Goal: Complete application form

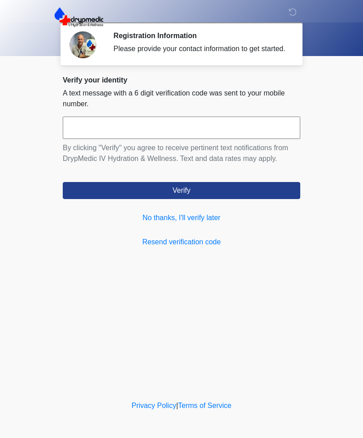
click at [182, 132] on input "text" at bounding box center [181, 127] width 237 height 22
type input "******"
click at [200, 195] on button "Verify" at bounding box center [181, 190] width 237 height 17
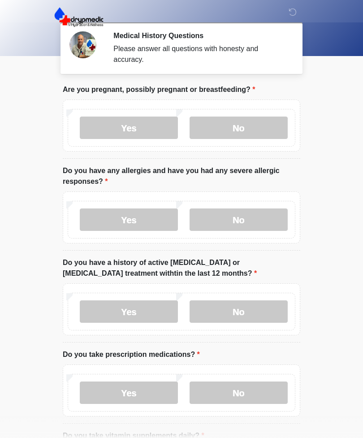
click at [250, 125] on label "No" at bounding box center [238, 127] width 98 height 22
click at [241, 218] on label "No" at bounding box center [238, 219] width 98 height 22
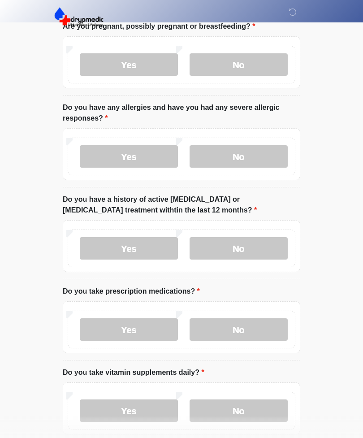
scroll to position [72, 0]
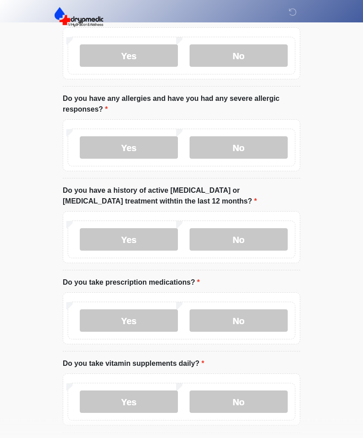
click at [254, 236] on label "No" at bounding box center [238, 239] width 98 height 22
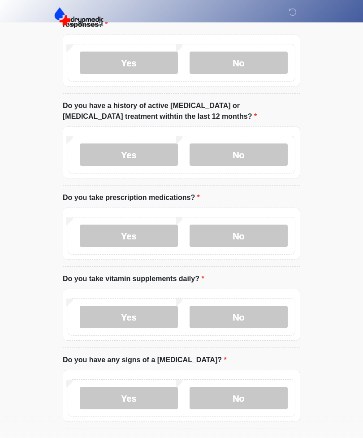
scroll to position [160, 0]
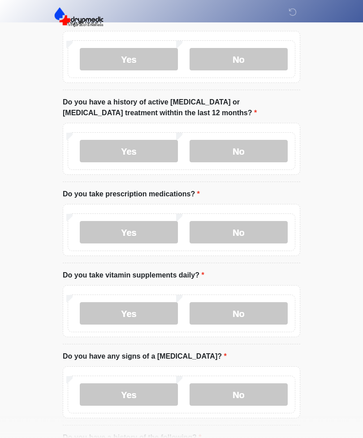
click at [142, 231] on label "Yes" at bounding box center [129, 232] width 98 height 22
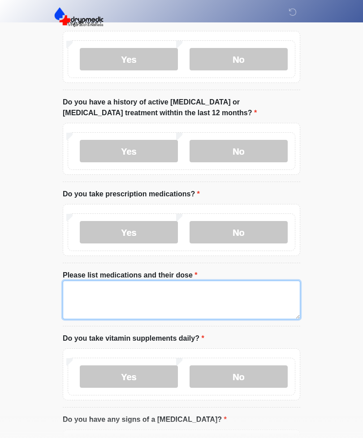
click at [86, 302] on textarea "Please list medications and their dose" at bounding box center [181, 299] width 237 height 39
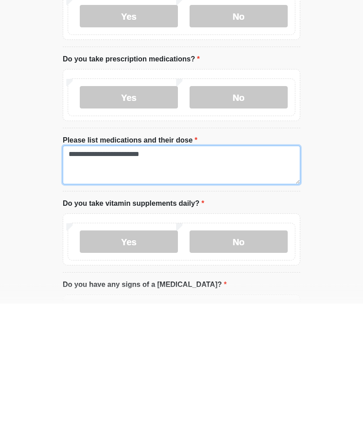
type textarea "**********"
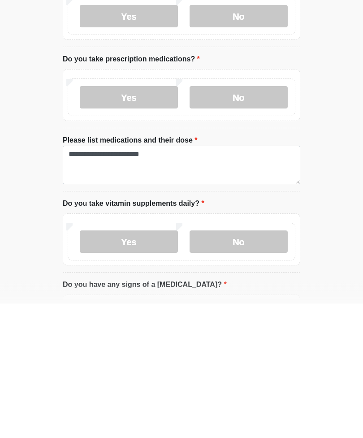
click at [144, 365] on label "Yes" at bounding box center [129, 376] width 98 height 22
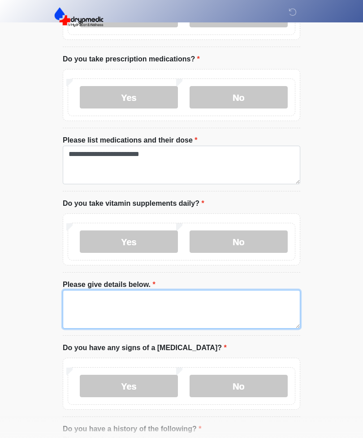
click at [90, 303] on textarea "Please give details below." at bounding box center [181, 309] width 237 height 39
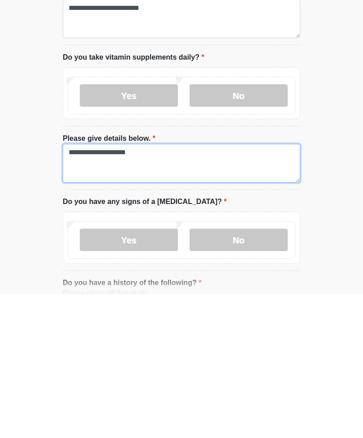
type textarea "**********"
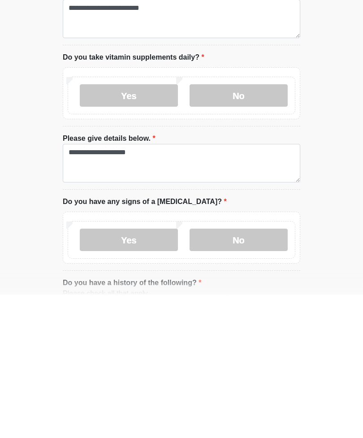
click at [260, 372] on label "No" at bounding box center [238, 383] width 98 height 22
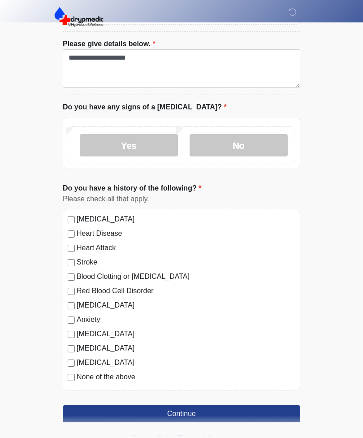
scroll to position [538, 0]
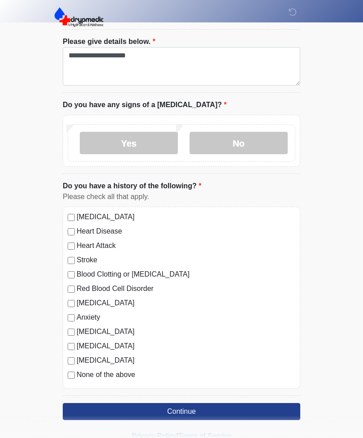
click at [125, 371] on label "None of the above" at bounding box center [186, 374] width 219 height 11
click at [193, 407] on button "Continue" at bounding box center [181, 411] width 237 height 17
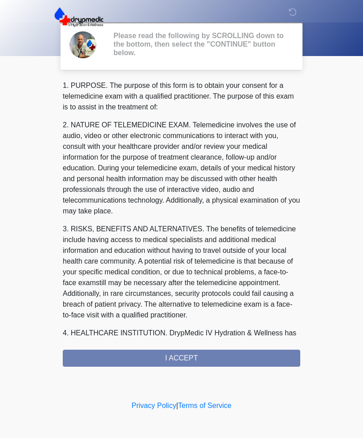
scroll to position [0, 0]
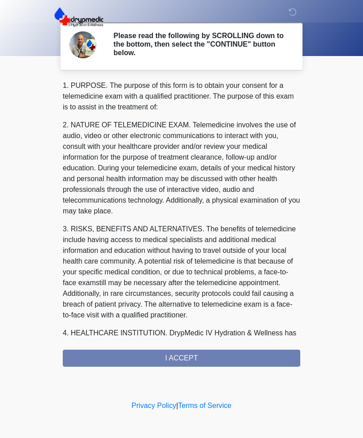
click at [225, 355] on div "1. PURPOSE. The purpose of this form is to obtain your consent for a telemedici…" at bounding box center [181, 223] width 237 height 286
click at [185, 357] on div "1. PURPOSE. The purpose of this form is to obtain your consent for a telemedici…" at bounding box center [181, 223] width 237 height 286
click at [236, 359] on div "1. PURPOSE. The purpose of this form is to obtain your consent for a telemedici…" at bounding box center [181, 223] width 237 height 286
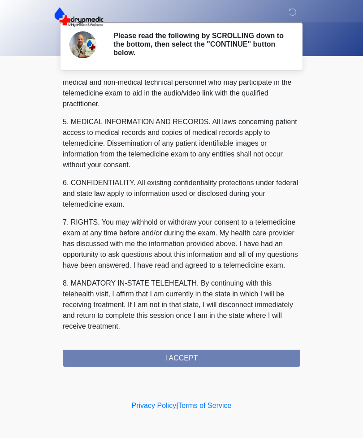
scroll to position [272, 0]
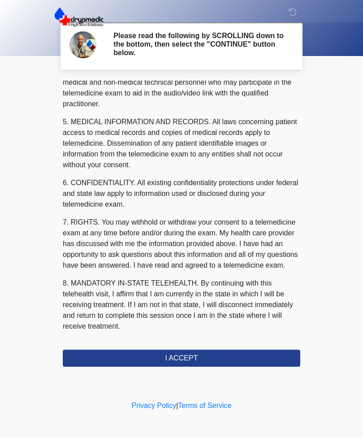
click at [230, 351] on button "I ACCEPT" at bounding box center [181, 357] width 237 height 17
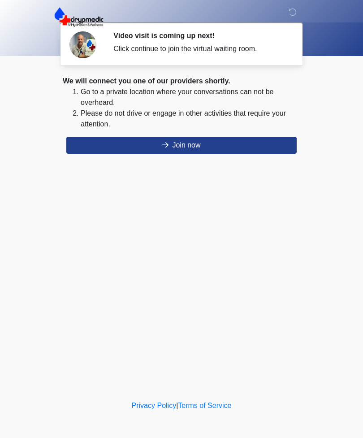
click at [223, 145] on button "Join now" at bounding box center [181, 145] width 230 height 17
